Goal: Task Accomplishment & Management: Use online tool/utility

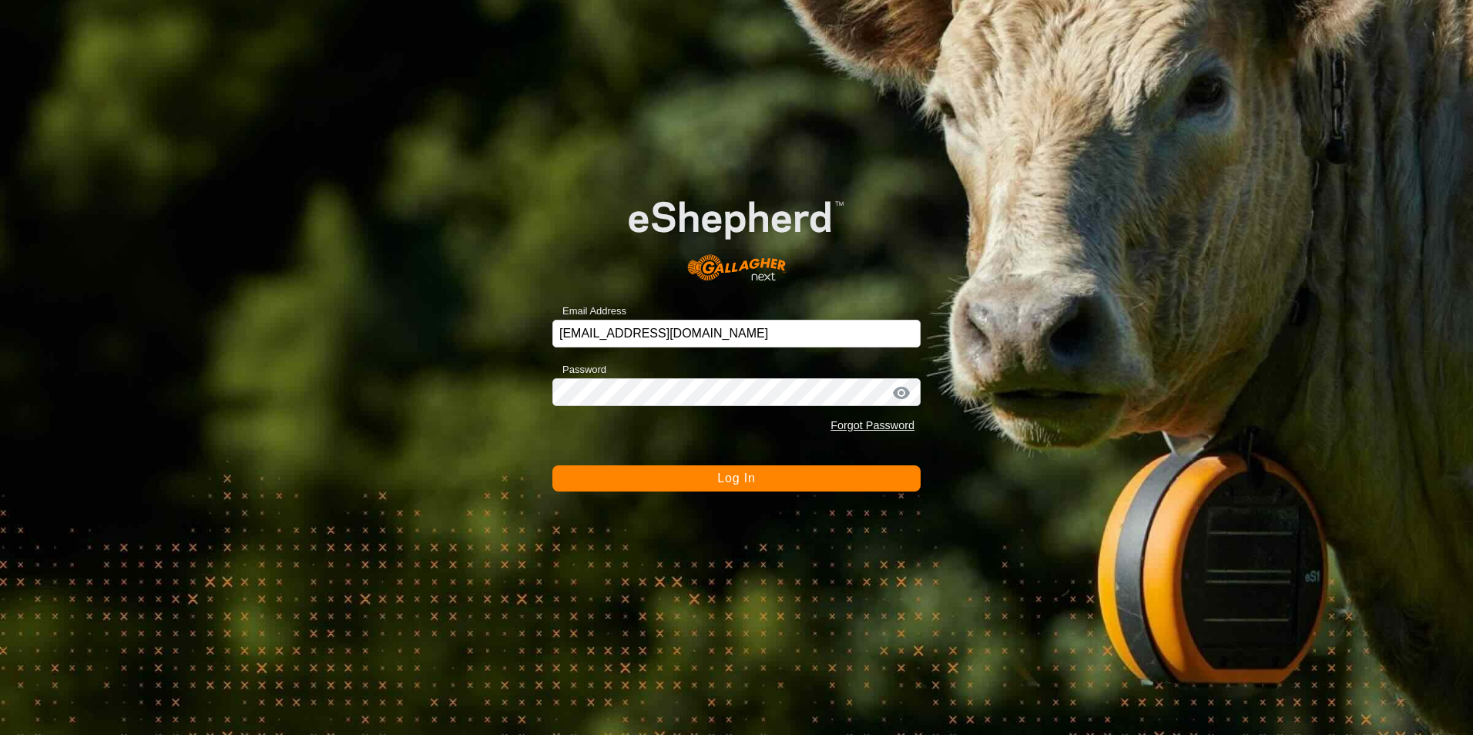
click at [761, 475] on button "Log In" at bounding box center [737, 478] width 368 height 26
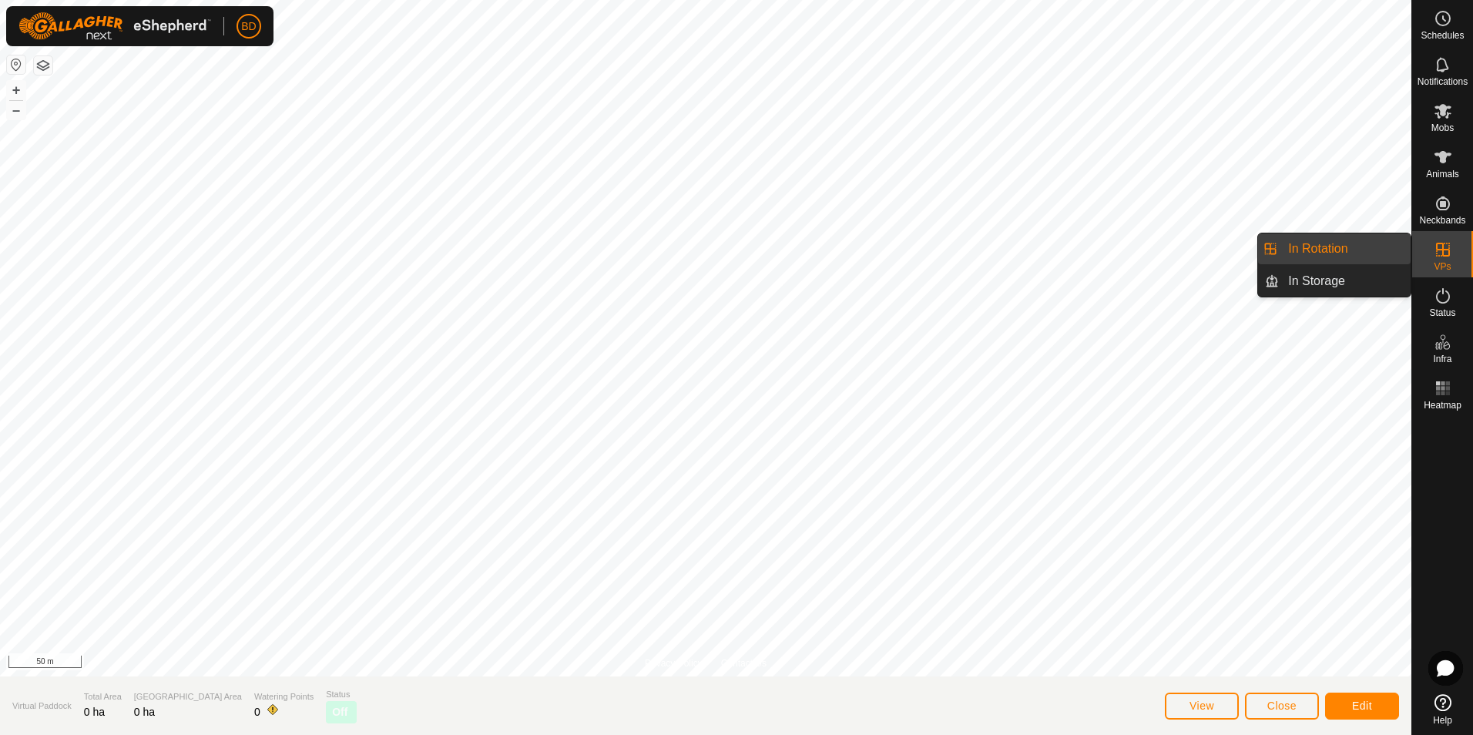
click at [1367, 248] on link "In Rotation" at bounding box center [1345, 248] width 132 height 31
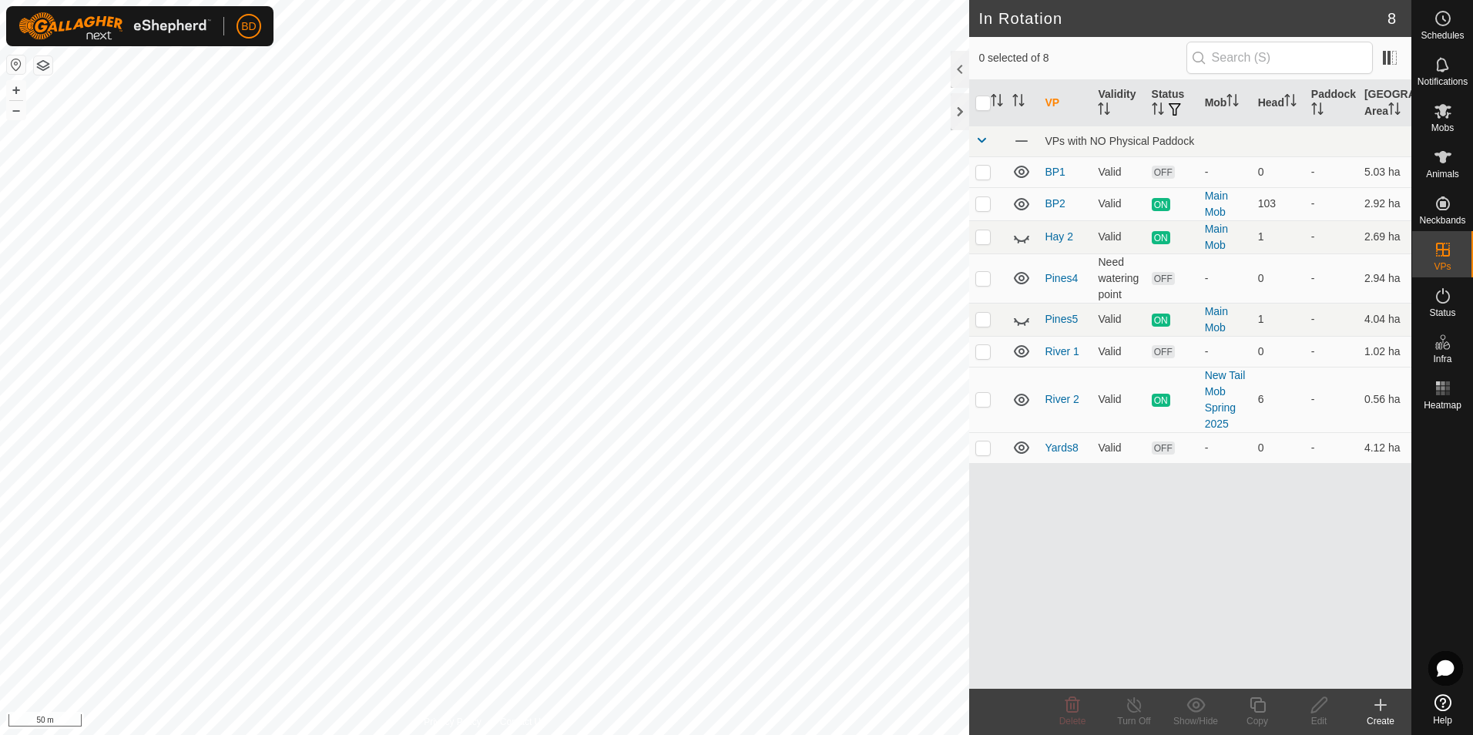
checkbox input "true"
click at [1257, 711] on icon at bounding box center [1257, 704] width 15 height 15
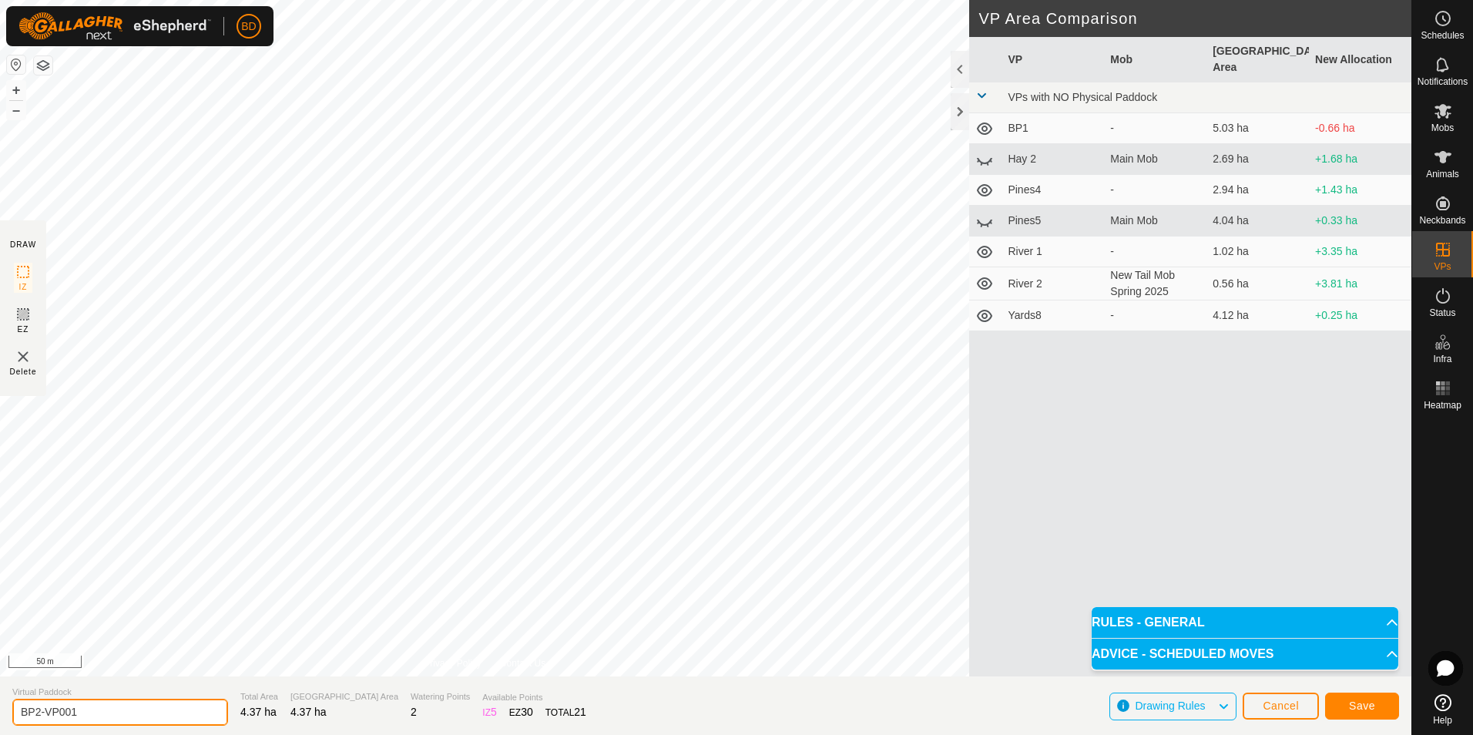
drag, startPoint x: 105, startPoint y: 711, endPoint x: 36, endPoint y: 710, distance: 68.6
click at [36, 710] on input "BP2-VP001" at bounding box center [120, 712] width 216 height 27
type input "BP3"
click at [1368, 707] on span "Save" at bounding box center [1362, 706] width 26 height 12
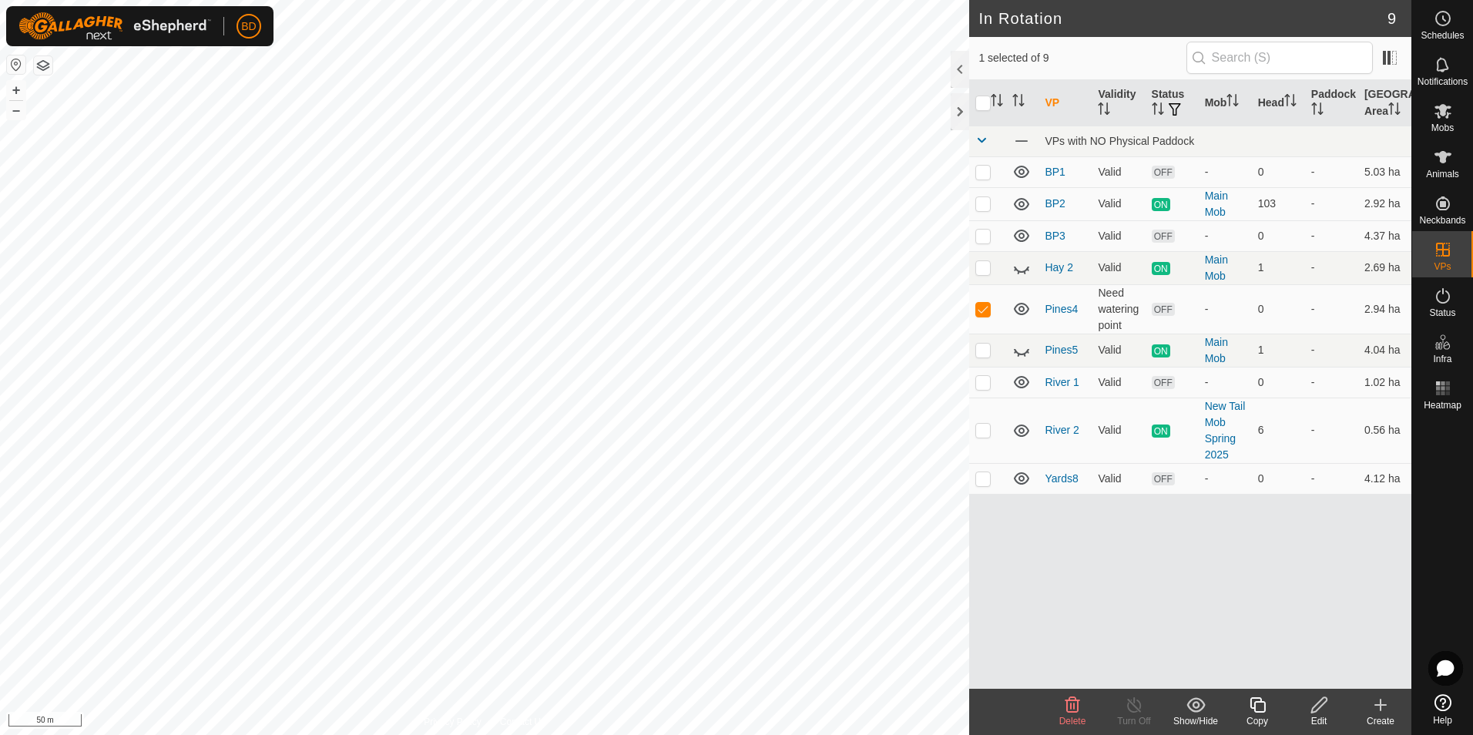
click at [1071, 707] on icon at bounding box center [1073, 704] width 15 height 15
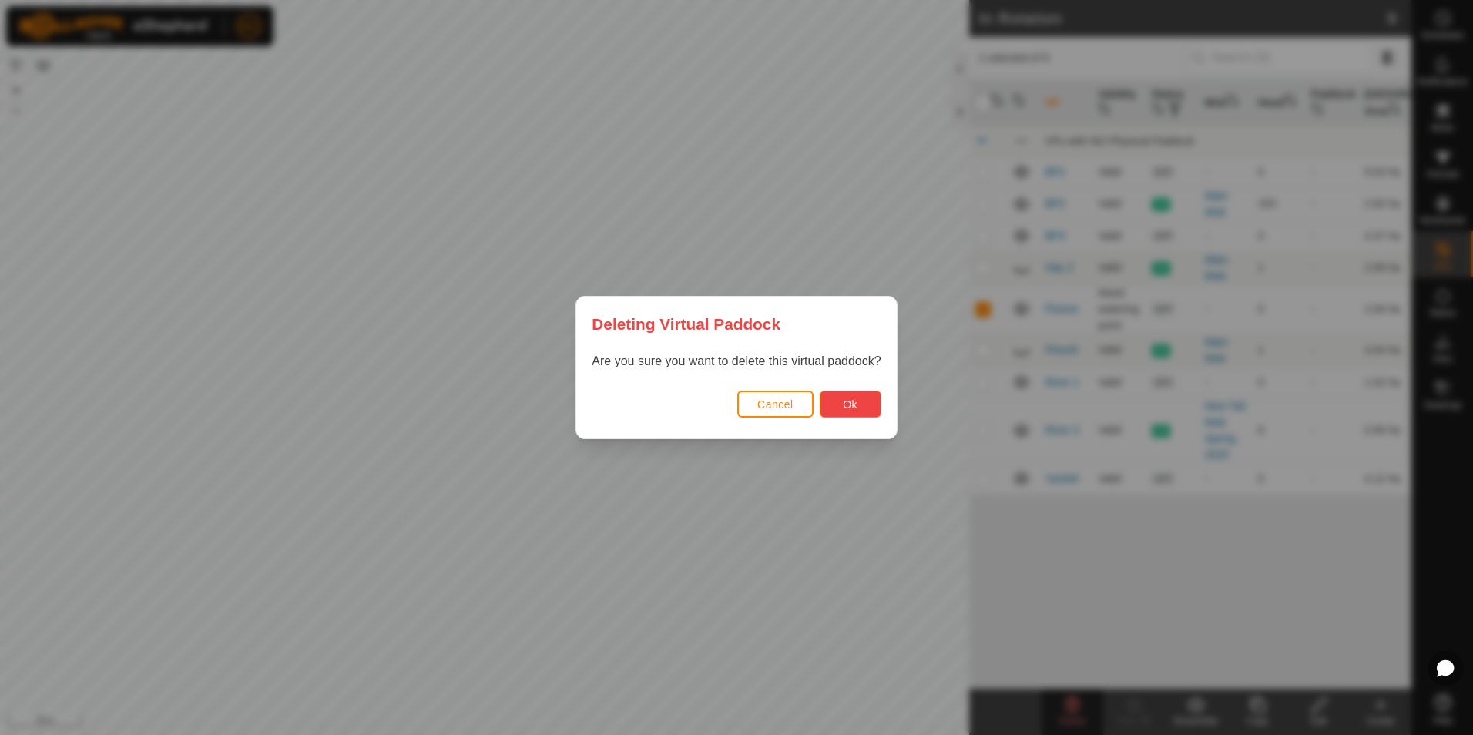
click at [851, 403] on span "Ok" at bounding box center [850, 404] width 15 height 12
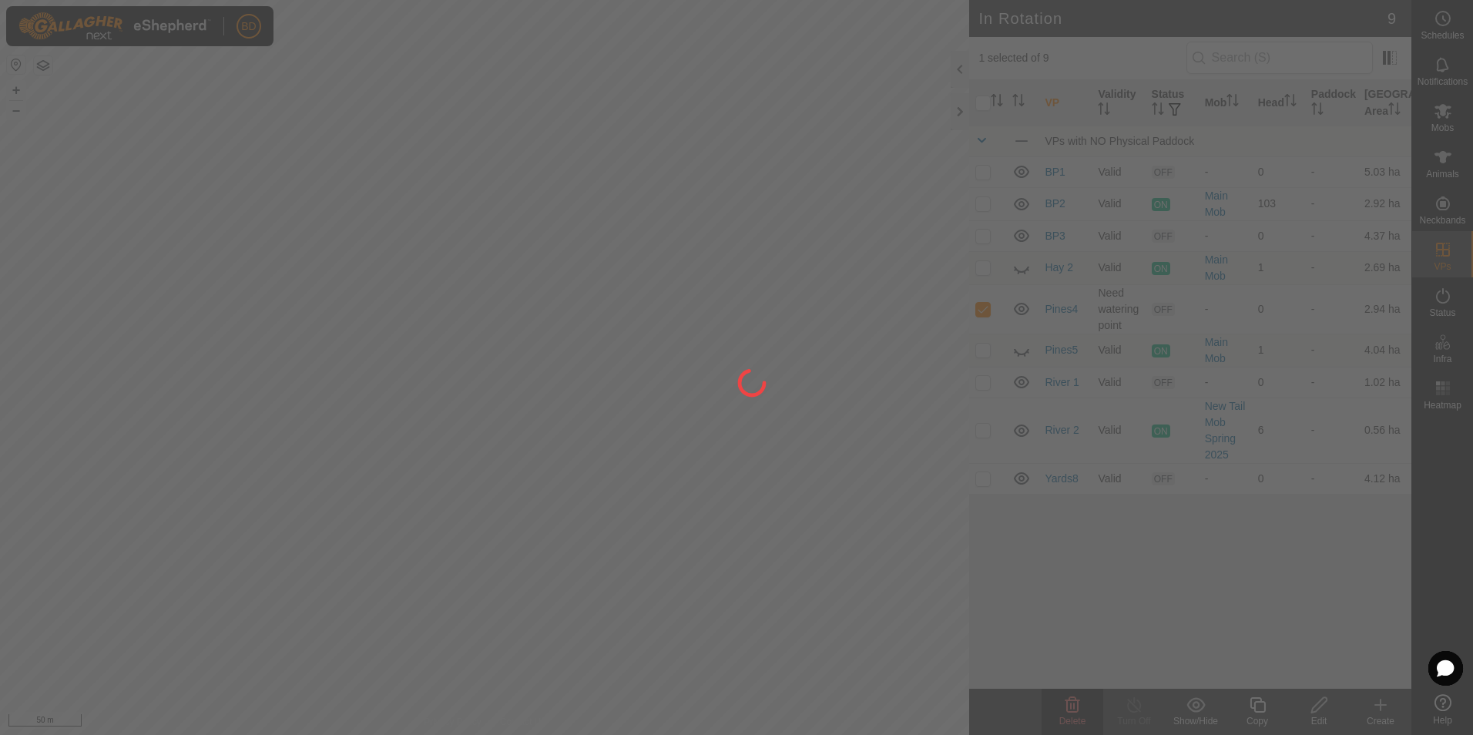
checkbox input "false"
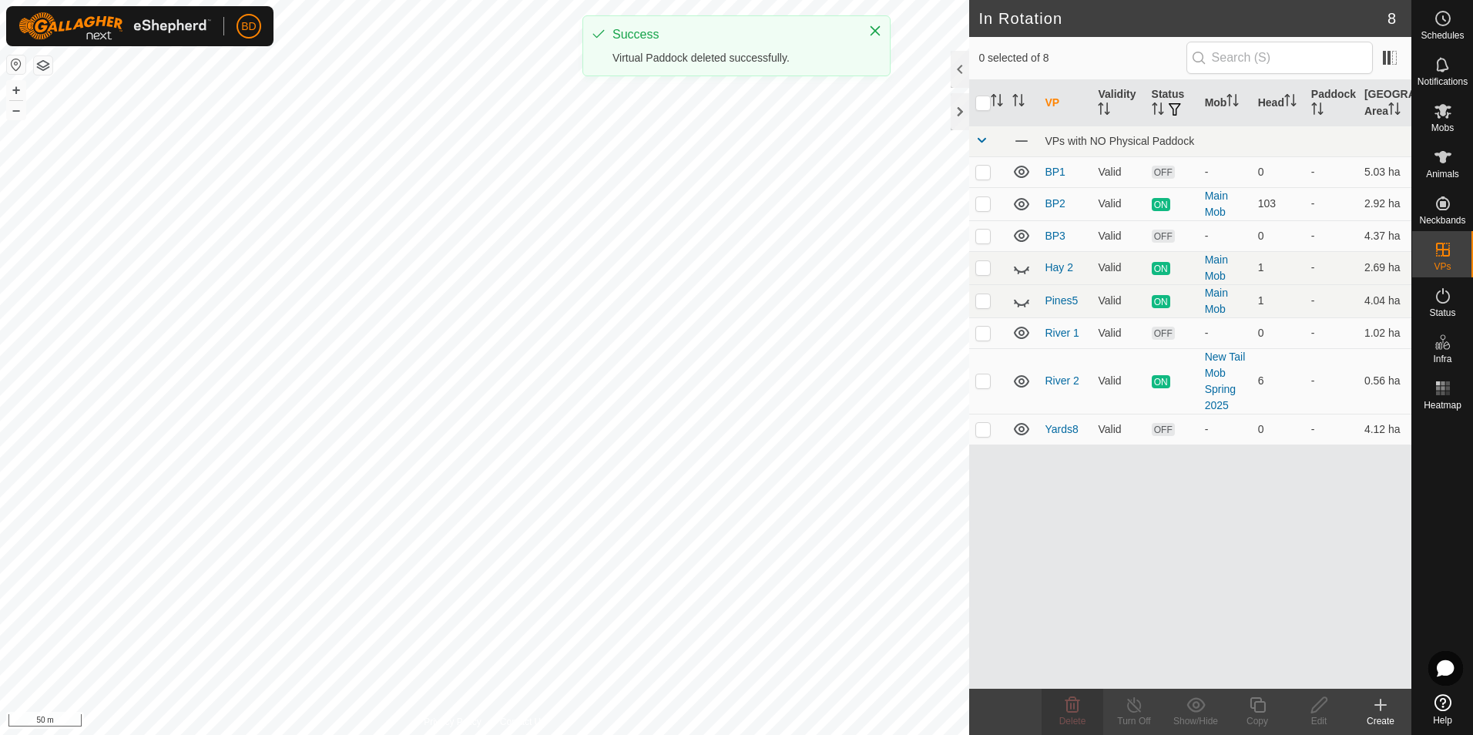
checkbox input "true"
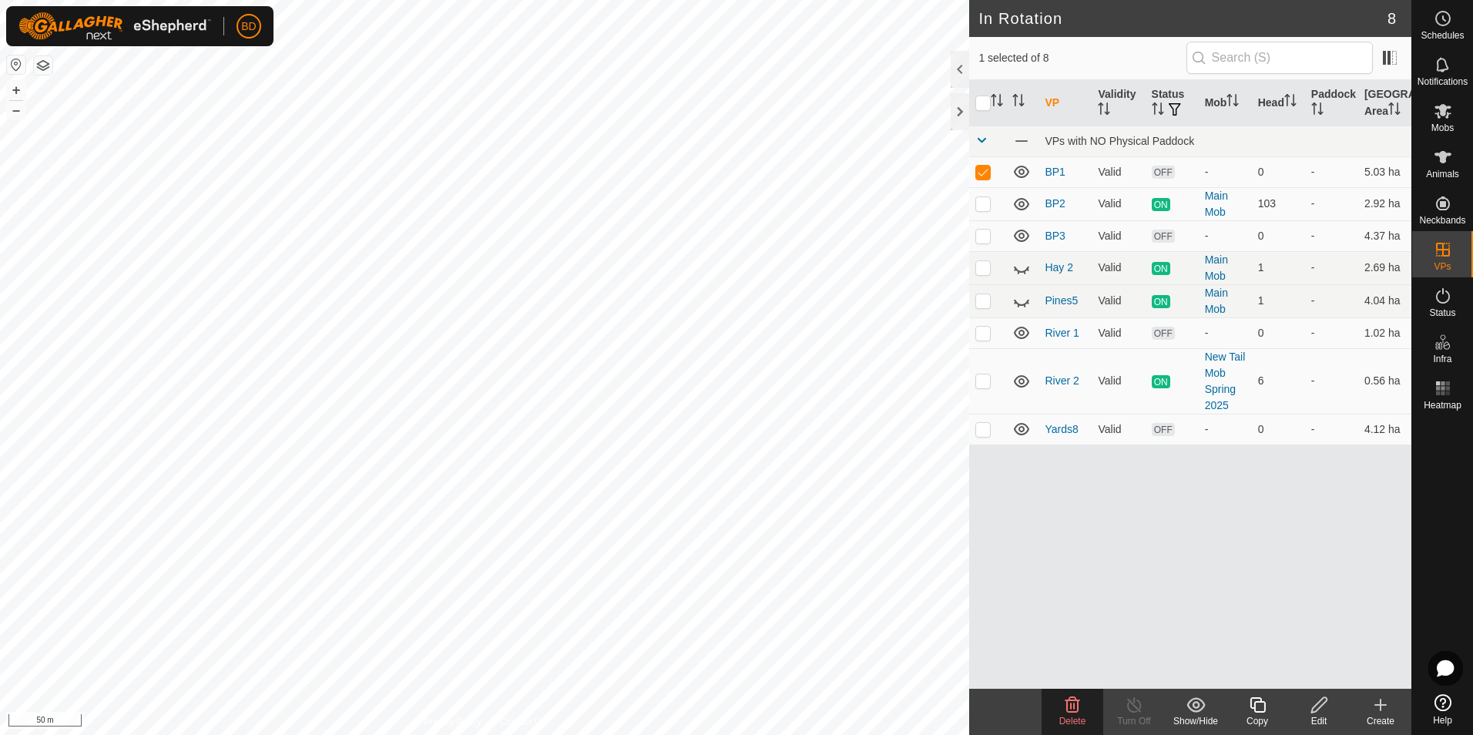
click at [1079, 713] on icon at bounding box center [1072, 705] width 18 height 18
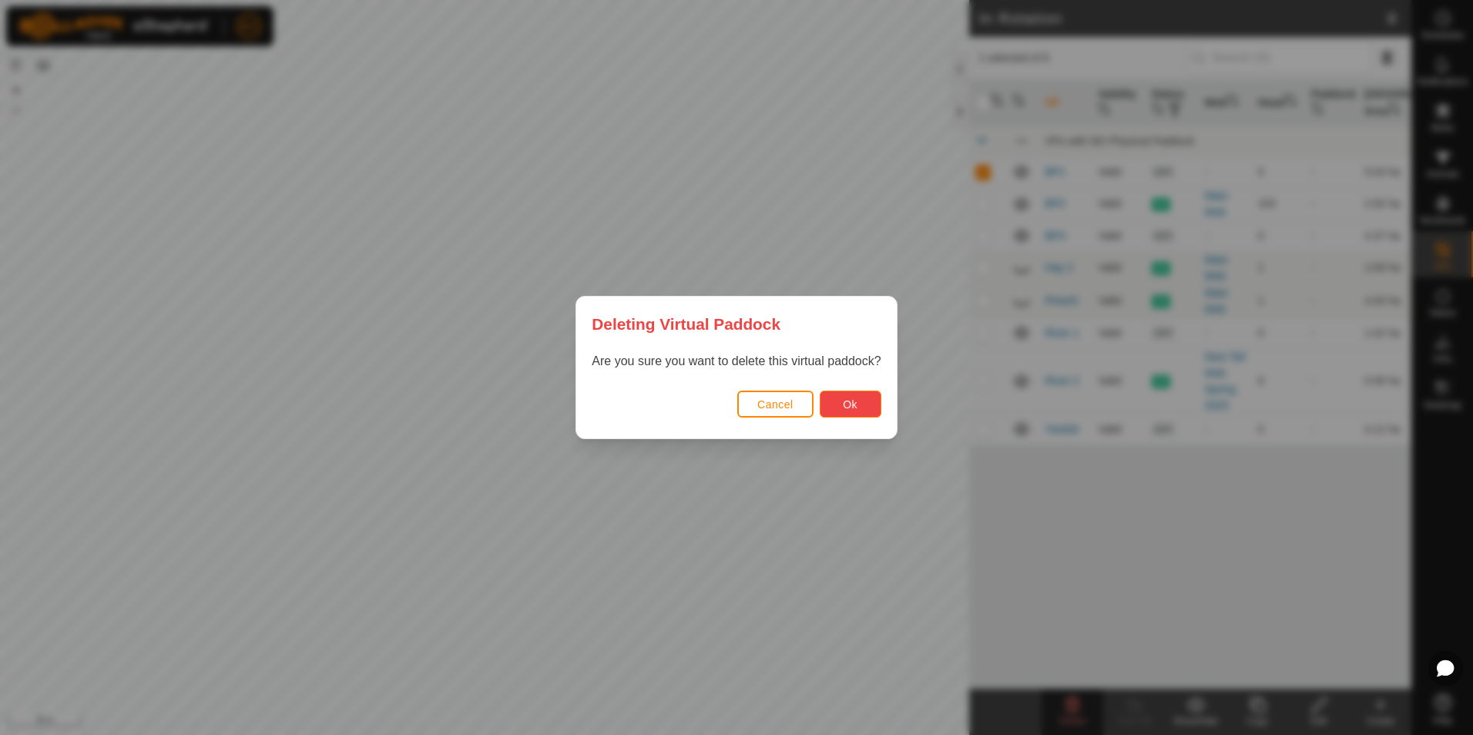
click at [855, 408] on span "Ok" at bounding box center [850, 404] width 15 height 12
checkbox input "false"
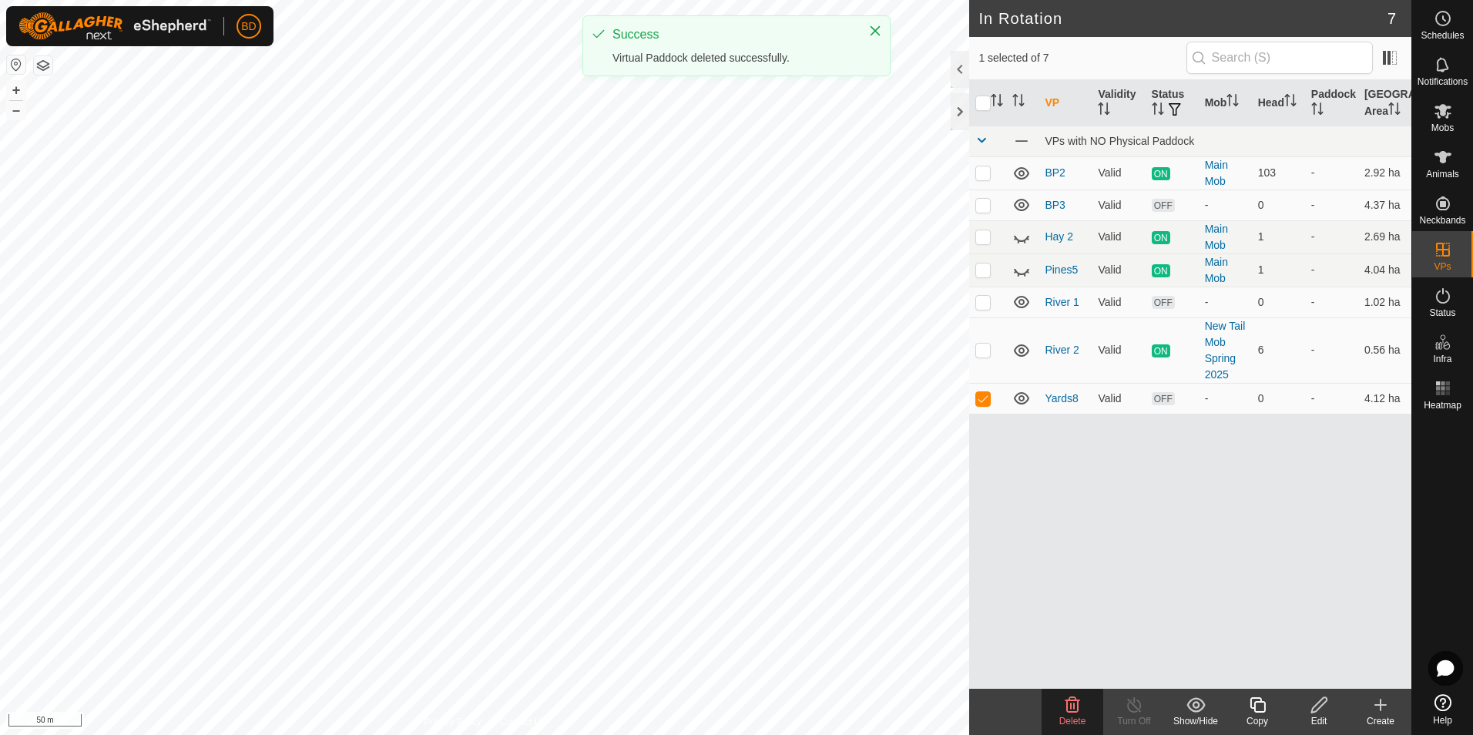
click at [1074, 707] on icon at bounding box center [1073, 704] width 15 height 15
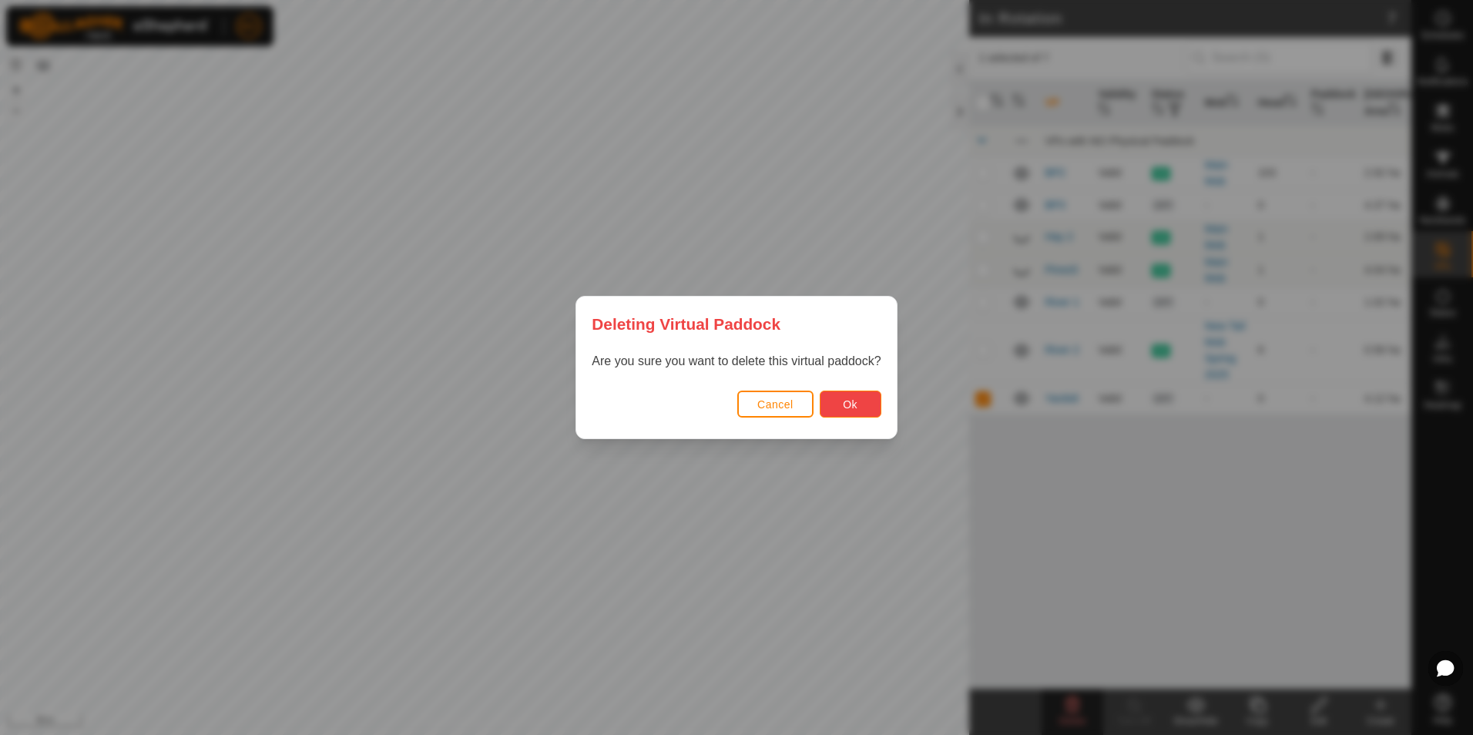
click at [865, 404] on button "Ok" at bounding box center [851, 404] width 62 height 27
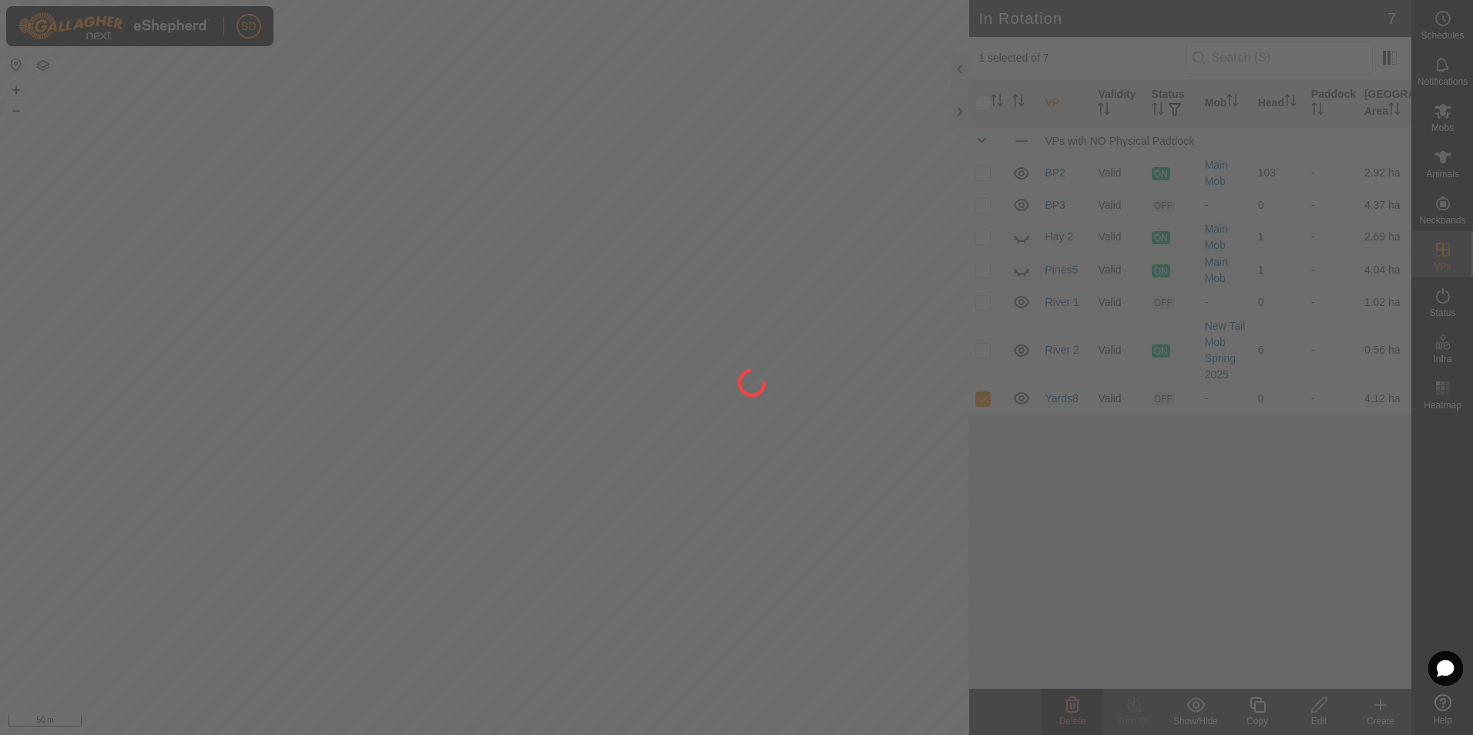
checkbox input "false"
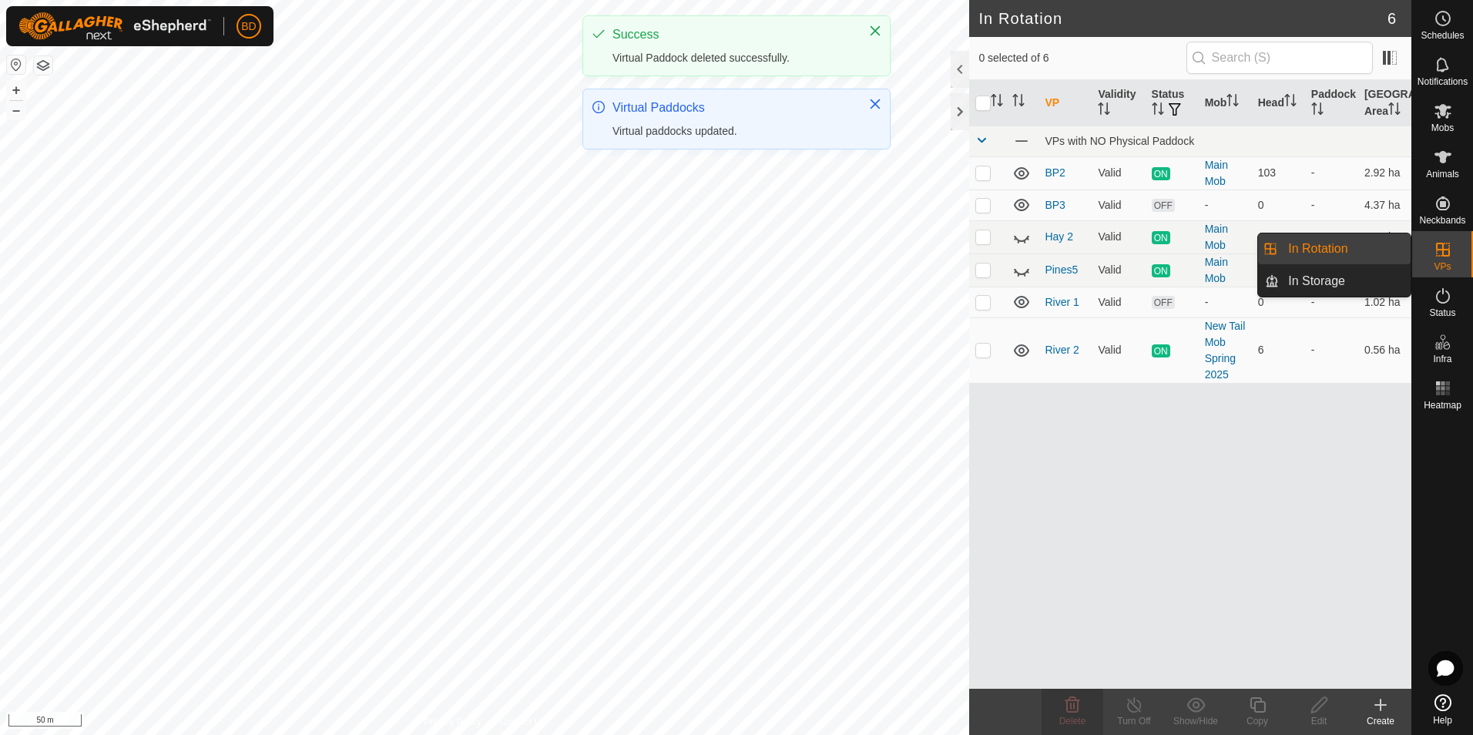
click at [1450, 264] on span "VPs" at bounding box center [1442, 266] width 17 height 9
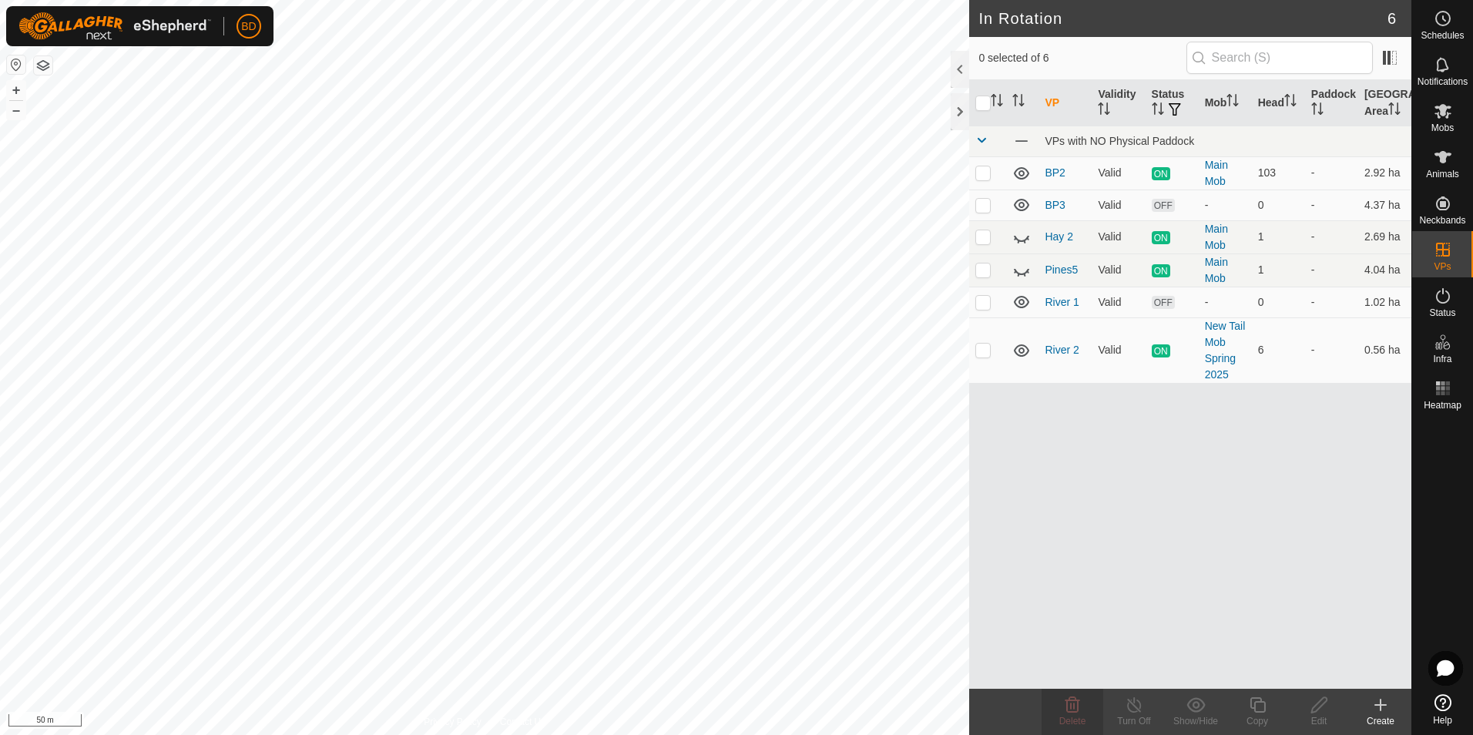
checkbox input "true"
click at [1137, 707] on icon at bounding box center [1134, 705] width 19 height 18
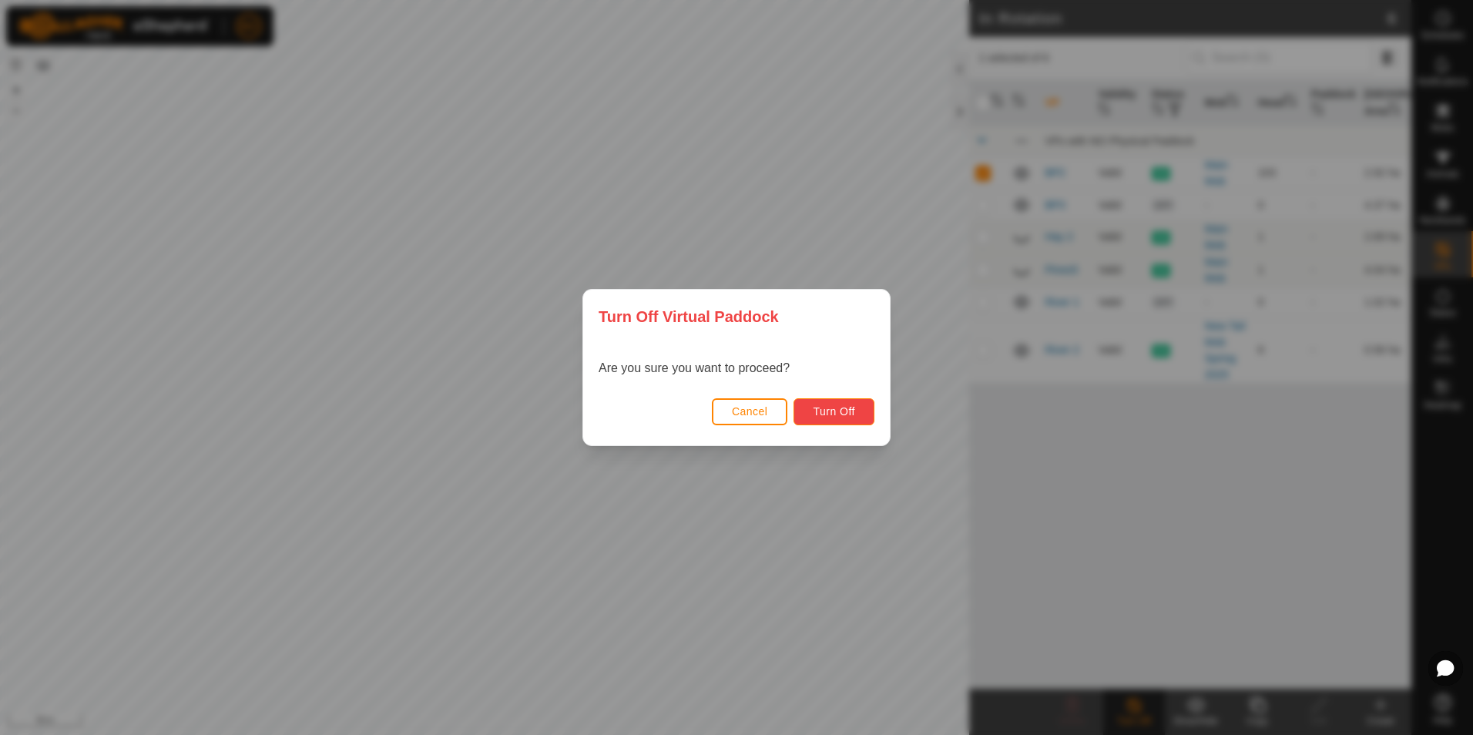
click at [850, 416] on span "Turn Off" at bounding box center [834, 411] width 42 height 12
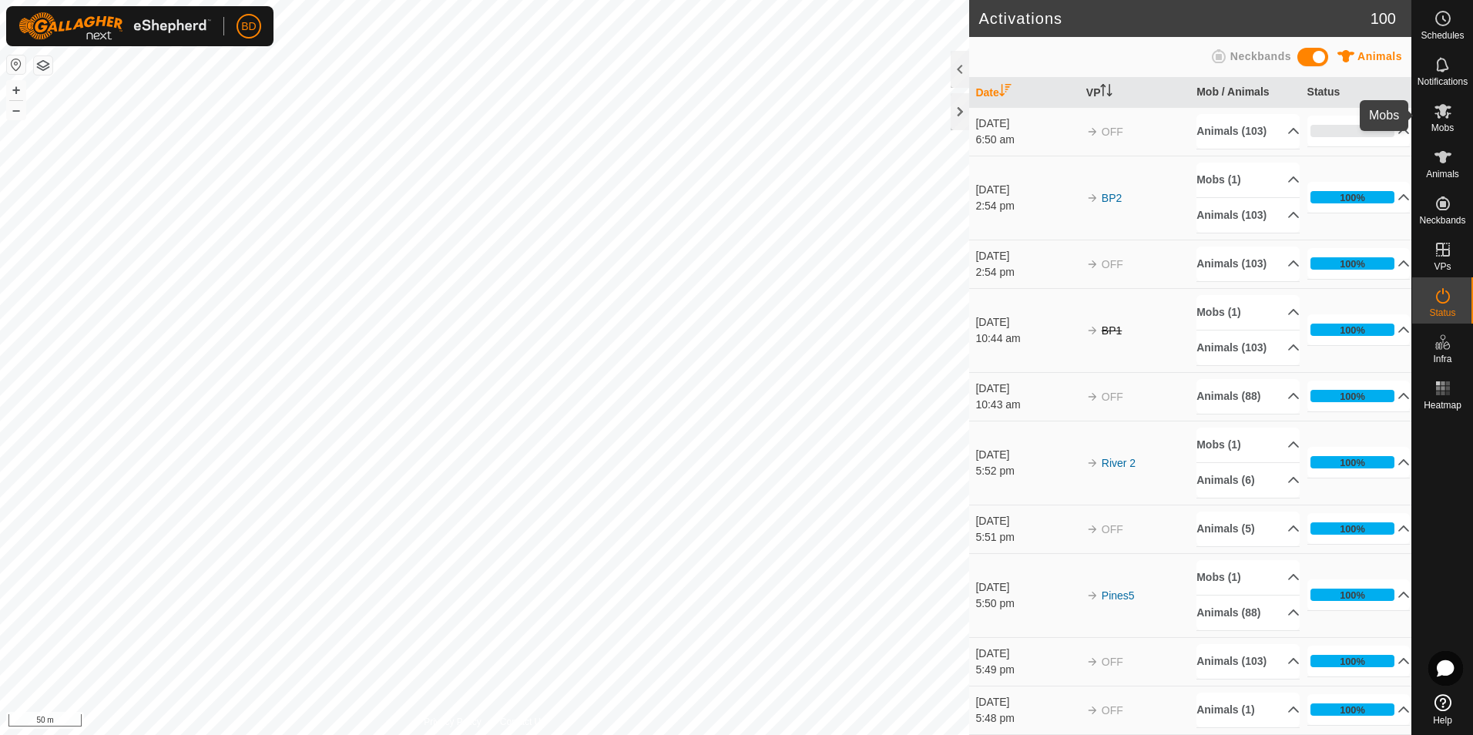
click at [1442, 119] on icon at bounding box center [1443, 111] width 18 height 18
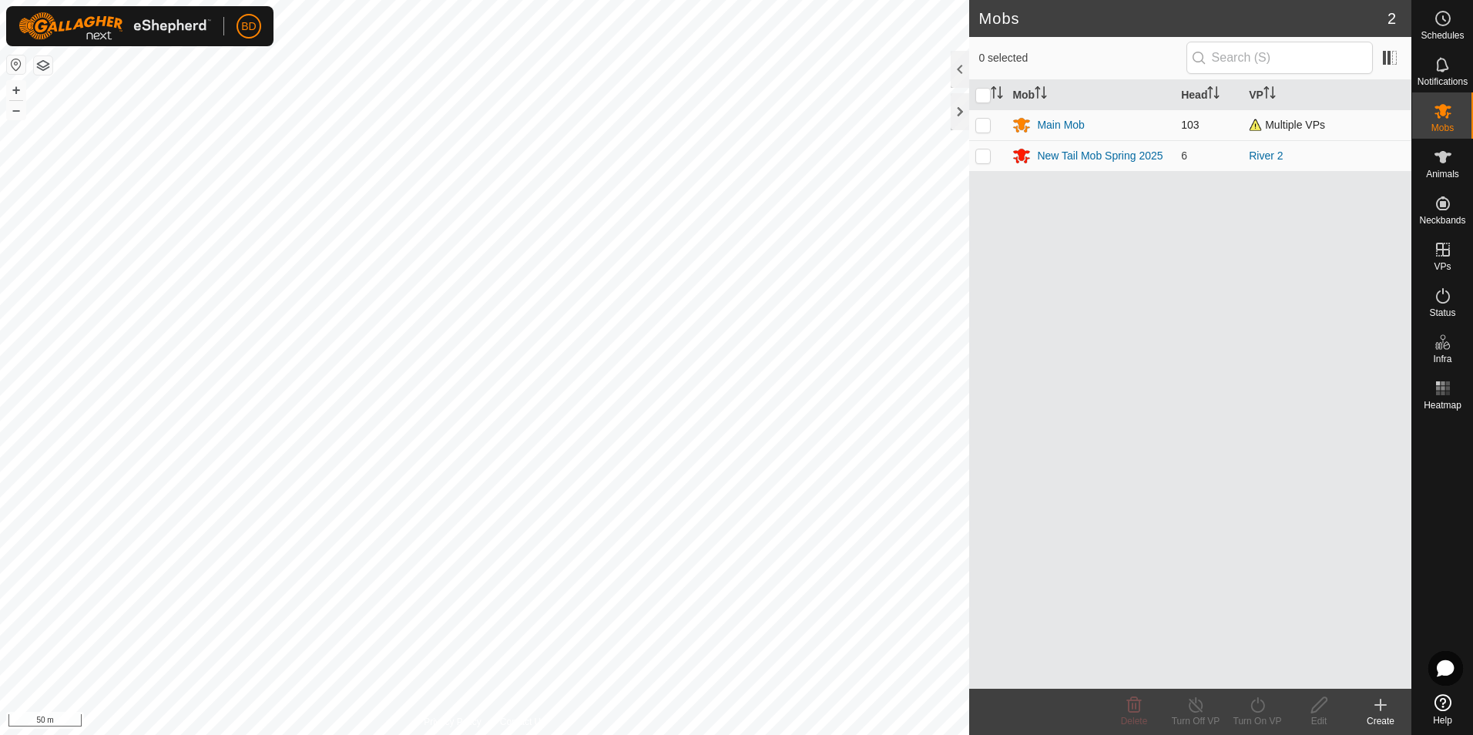
click at [981, 126] on p-checkbox at bounding box center [983, 125] width 15 height 12
checkbox input "true"
click at [1263, 713] on icon at bounding box center [1257, 705] width 19 height 18
click at [1267, 676] on link "Now" at bounding box center [1304, 671] width 153 height 31
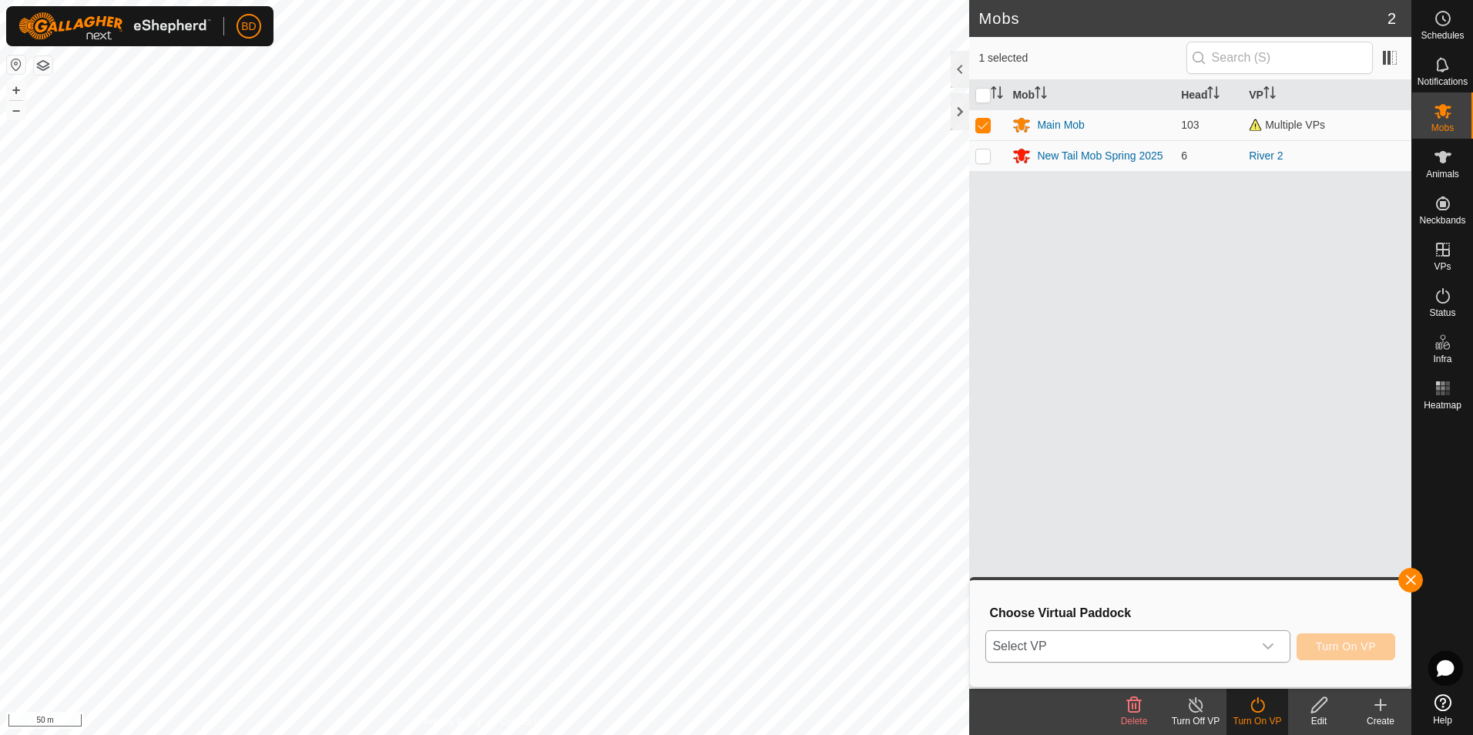
click at [1275, 648] on icon "dropdown trigger" at bounding box center [1268, 646] width 12 height 12
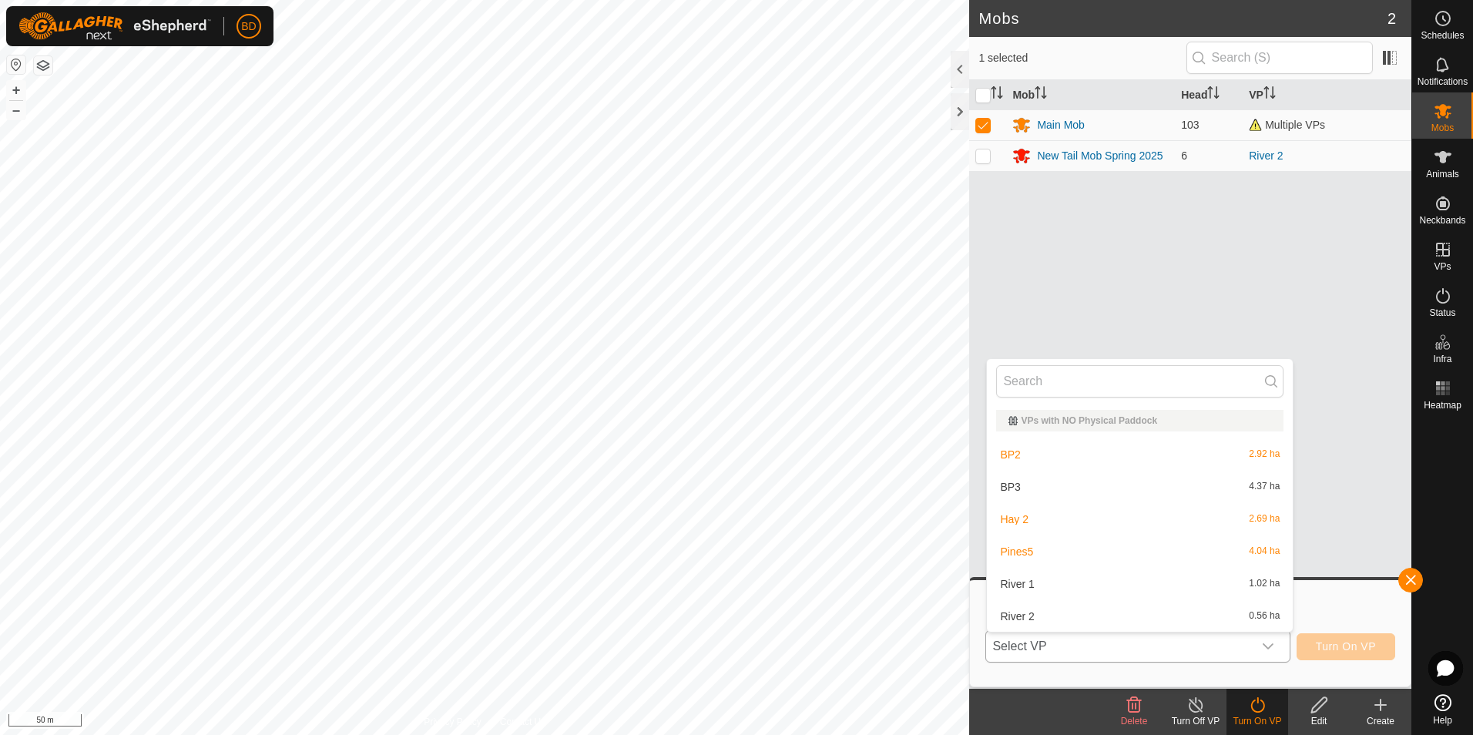
click at [1065, 482] on li "BP3 4.37 ha" at bounding box center [1140, 487] width 306 height 31
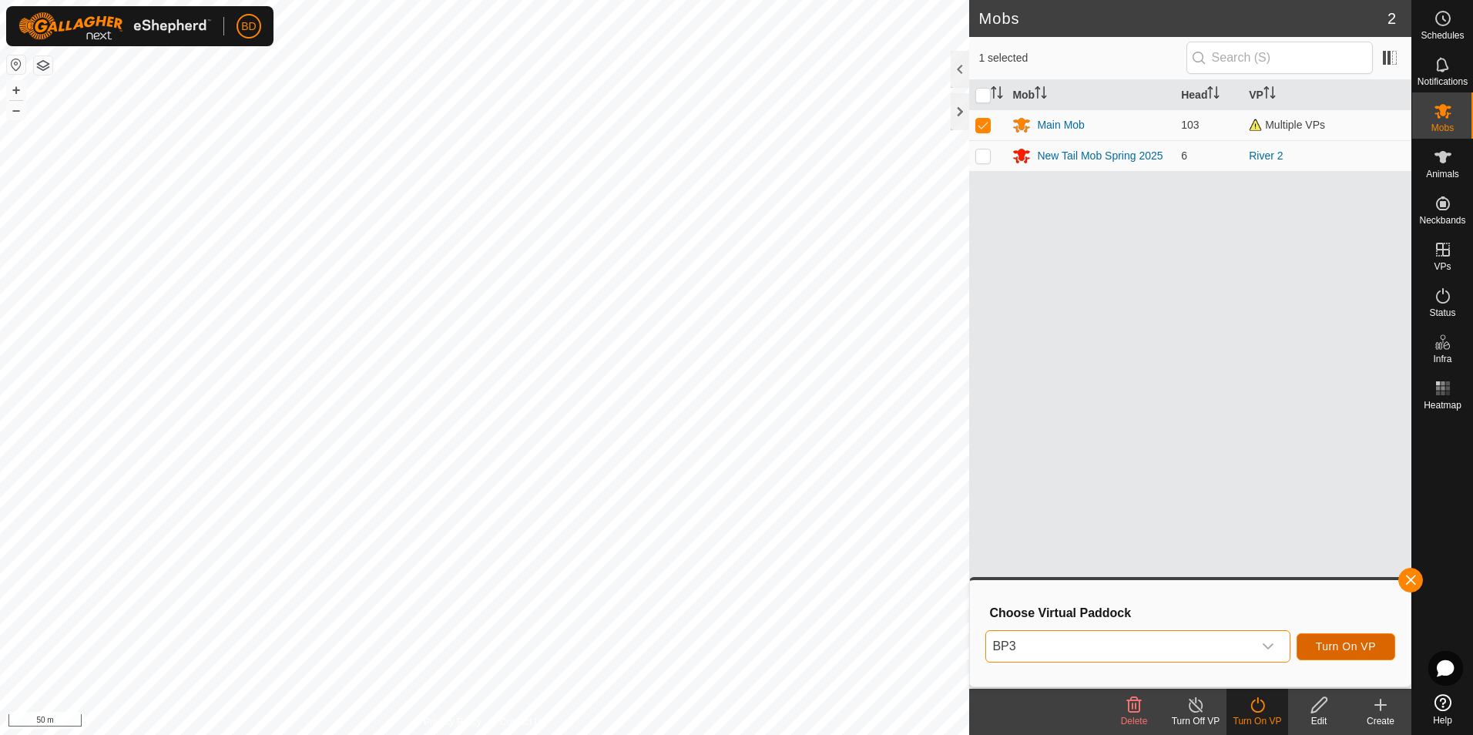
click at [1366, 649] on span "Turn On VP" at bounding box center [1346, 646] width 60 height 12
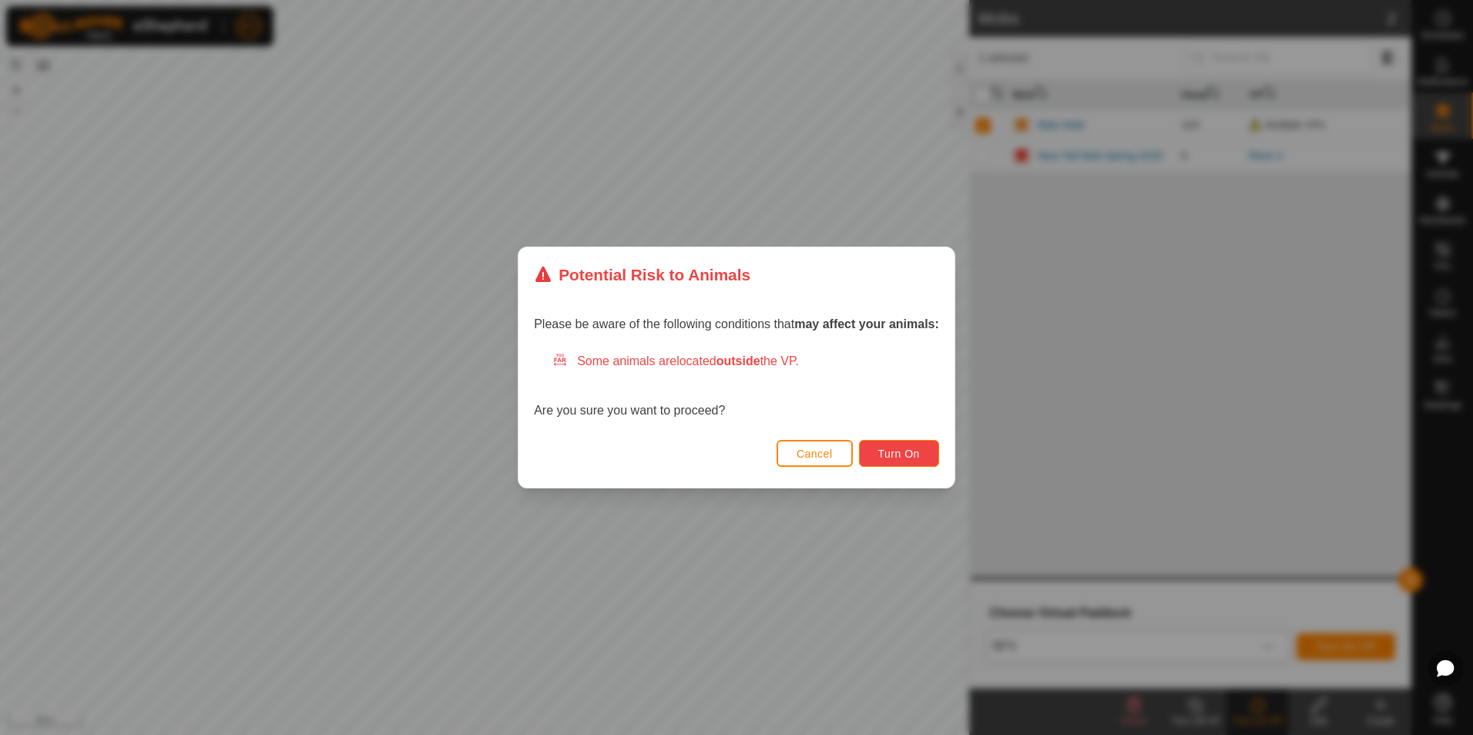
click at [906, 452] on span "Turn On" at bounding box center [899, 454] width 42 height 12
